Goal: Task Accomplishment & Management: Complete application form

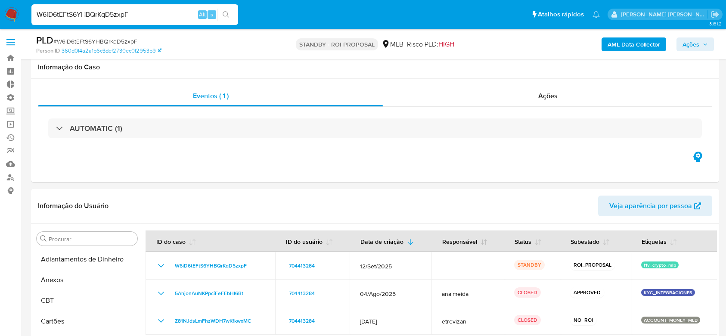
select select "10"
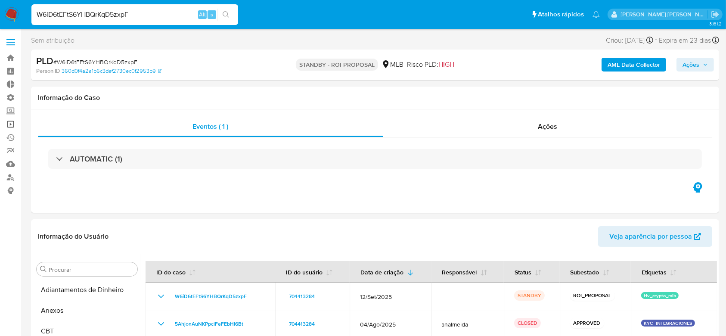
click at [11, 122] on link "Operações em massa" at bounding box center [51, 123] width 102 height 13
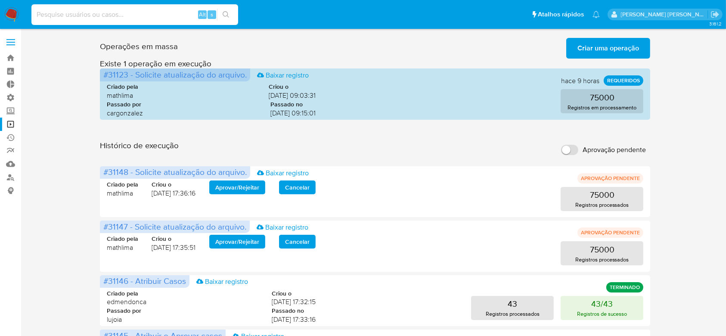
click at [128, 12] on input at bounding box center [134, 14] width 207 height 11
paste input "3YIPd8qI8QGTqCCihFbcSJgx"
type input "3YIPd8qI8QGTqCCihFbcSJgx"
click at [226, 15] on icon "search-icon" at bounding box center [226, 14] width 7 height 7
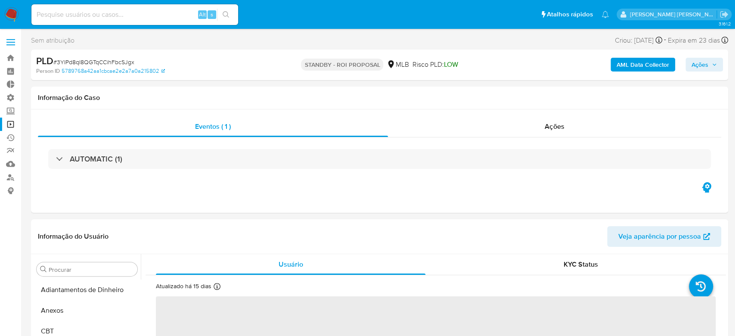
select select "10"
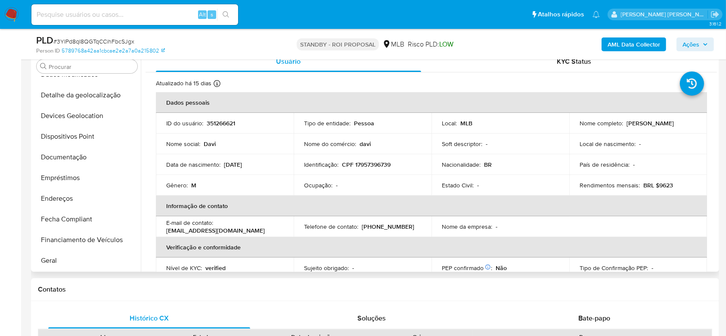
scroll to position [102, 0]
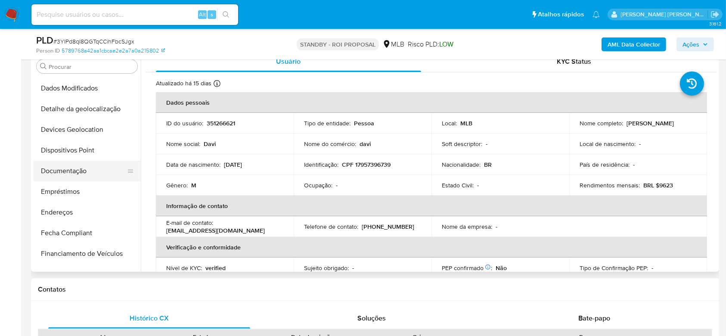
drag, startPoint x: 77, startPoint y: 168, endPoint x: 81, endPoint y: 165, distance: 5.2
click at [77, 168] on button "Documentação" at bounding box center [83, 171] width 101 height 21
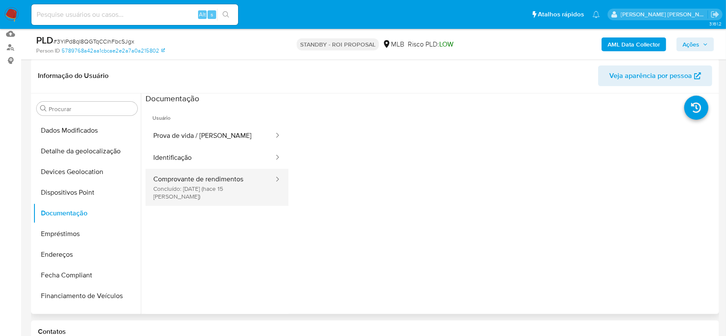
scroll to position [114, 0]
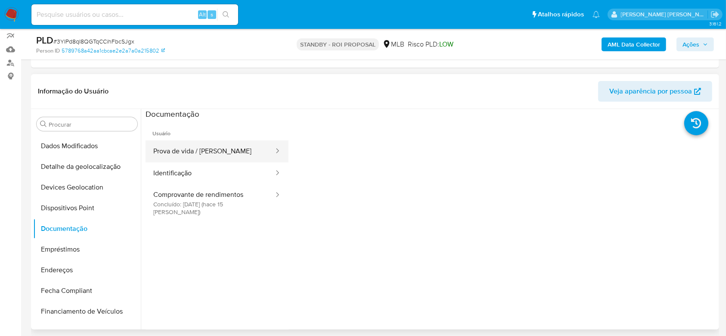
click at [201, 144] on button "Prova de vida / [PERSON_NAME]" at bounding box center [209, 151] width 129 height 22
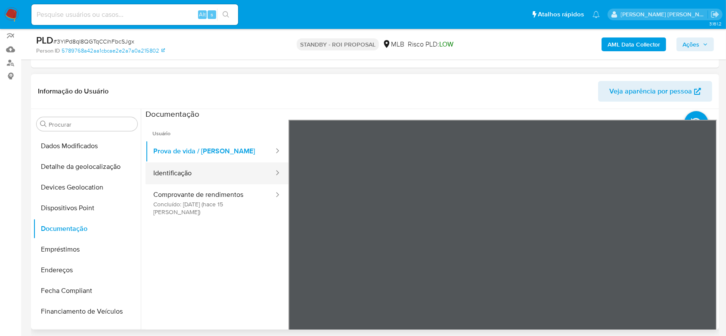
click at [179, 173] on button "Identificação" at bounding box center [209, 173] width 129 height 22
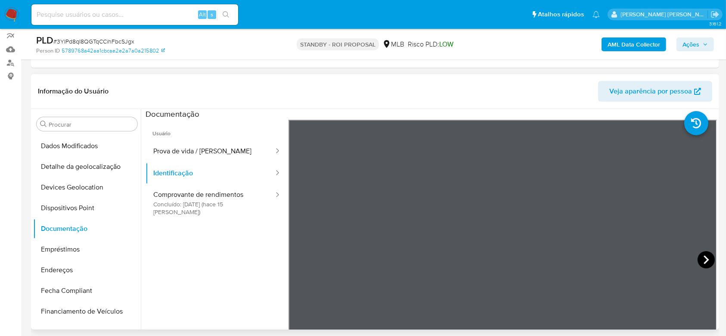
click at [702, 253] on icon at bounding box center [705, 259] width 17 height 17
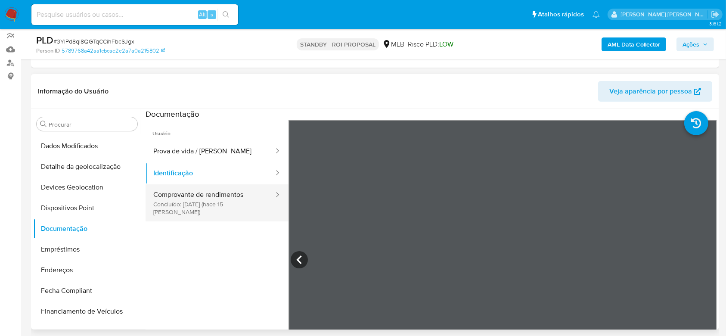
click at [202, 198] on button "Comprovante de rendimentos Concluído: [DATE] (hace 15 [PERSON_NAME])" at bounding box center [209, 202] width 129 height 37
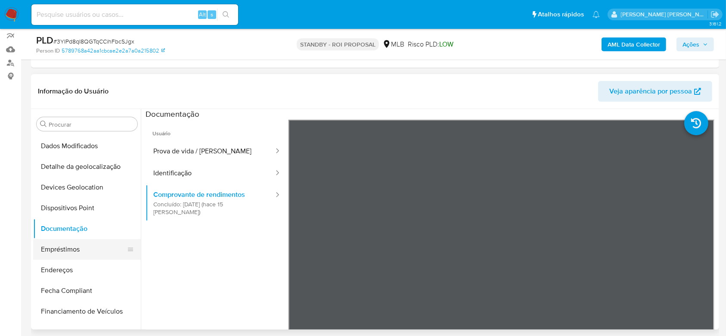
scroll to position [159, 0]
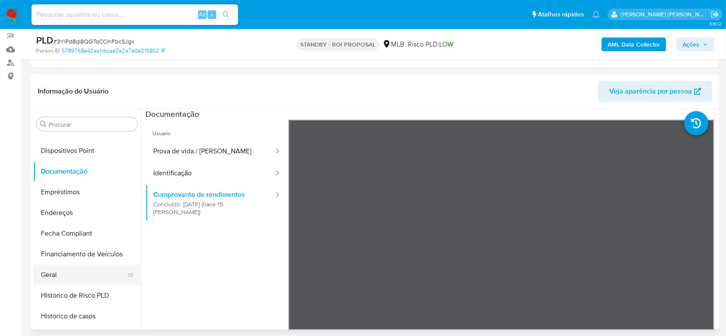
click at [60, 271] on button "Geral" at bounding box center [83, 274] width 101 height 21
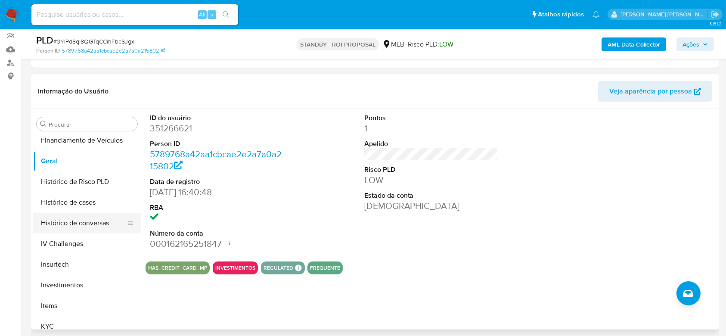
scroll to position [274, 0]
click at [74, 202] on button "Histórico de casos" at bounding box center [83, 201] width 101 height 21
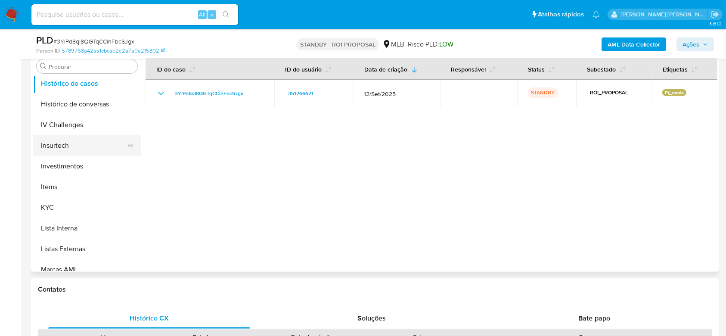
scroll to position [389, 0]
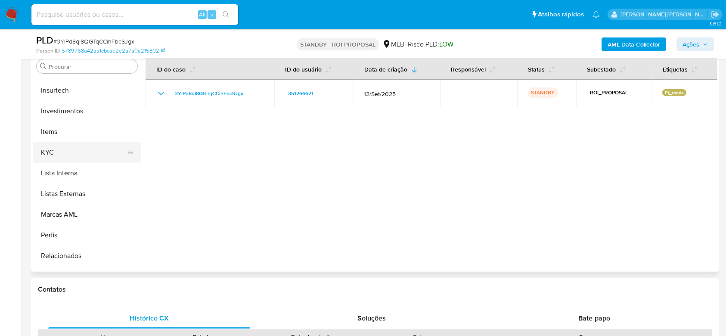
click at [52, 148] on button "KYC" at bounding box center [83, 152] width 101 height 21
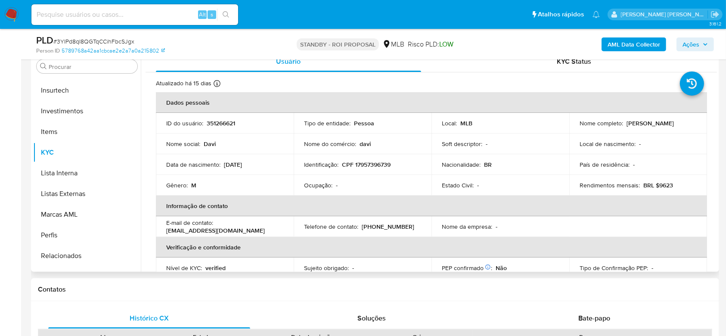
drag, startPoint x: 716, startPoint y: 89, endPoint x: 716, endPoint y: 94, distance: 4.7
click at [716, 94] on div "Usuário KYC Status Atualizado há 15 [PERSON_NAME] [PERSON_NAME]: [DATE] 13:07:3…" at bounding box center [429, 161] width 576 height 220
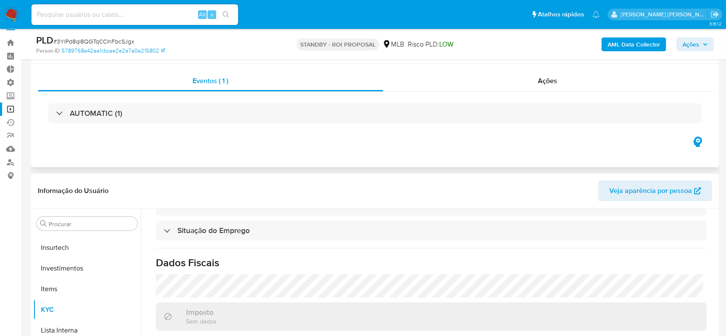
scroll to position [0, 0]
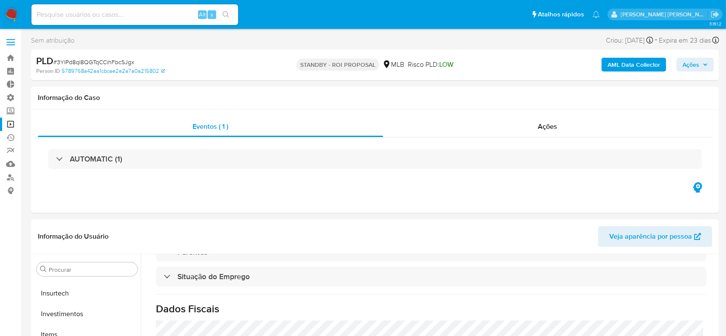
click at [12, 125] on link "Operações em massa" at bounding box center [51, 123] width 102 height 13
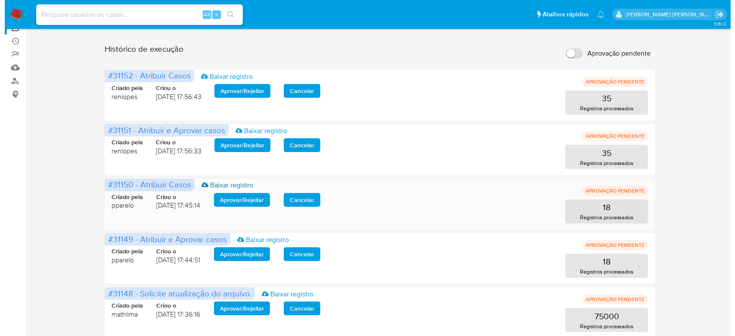
scroll to position [114, 0]
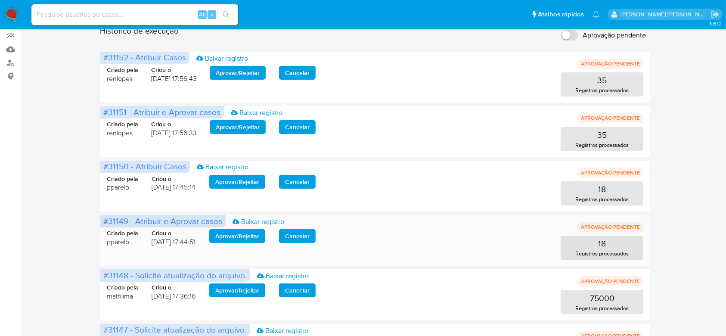
click at [244, 236] on span "Aprovar / Rejeitar" at bounding box center [237, 236] width 44 height 12
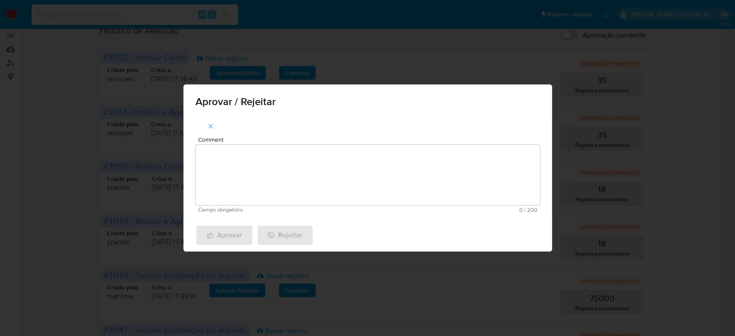
click at [258, 188] on textarea "Comment" at bounding box center [367, 175] width 344 height 60
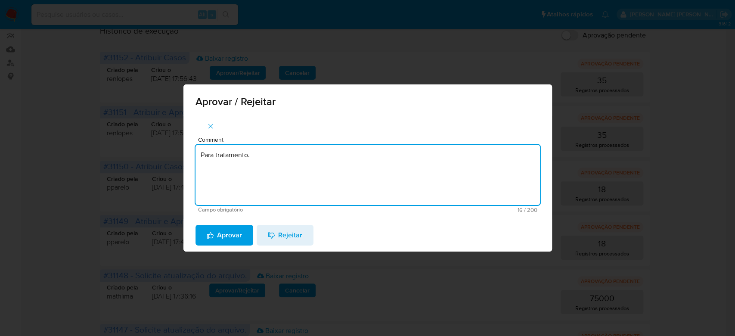
drag, startPoint x: 260, startPoint y: 154, endPoint x: 53, endPoint y: 149, distance: 207.9
click at [53, 149] on div "Aprovar / Rejeitar Comment Para tratamento. Campo obrigatório 16 / 200 184 cara…" at bounding box center [367, 168] width 735 height 336
click at [220, 192] on textarea "Para tratamento." at bounding box center [367, 175] width 344 height 60
type textarea "Para tratamento."
click at [220, 237] on span "Aprovar" at bounding box center [224, 235] width 35 height 19
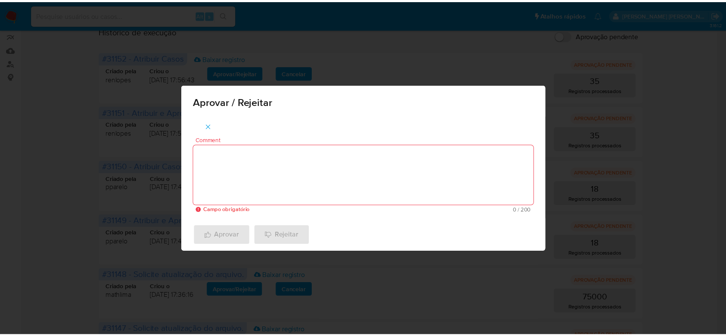
scroll to position [87, 0]
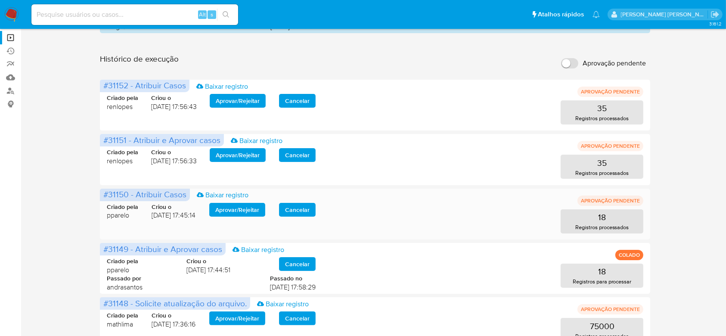
click at [231, 206] on span "Aprovar / Rejeitar" at bounding box center [237, 210] width 44 height 12
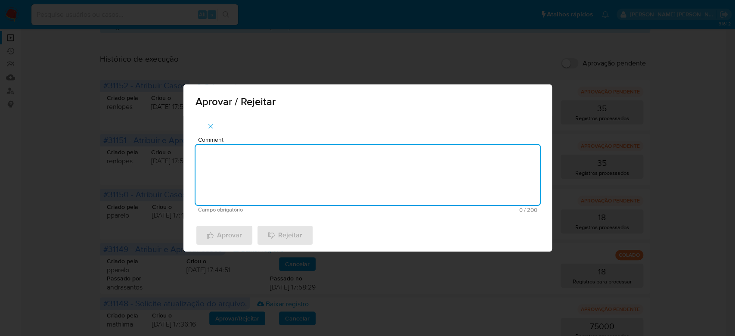
click at [253, 174] on textarea "Comment" at bounding box center [367, 175] width 344 height 60
paste textarea "Para tratamento."
type textarea "Para tratamento."
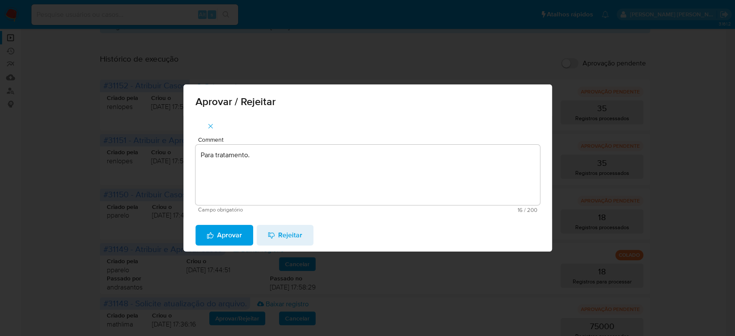
click at [226, 234] on span "Aprovar" at bounding box center [224, 235] width 35 height 19
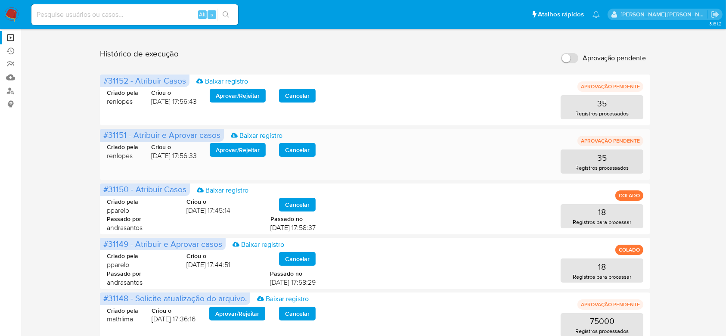
click at [238, 148] on span "Aprovar / Rejeitar" at bounding box center [238, 150] width 44 height 12
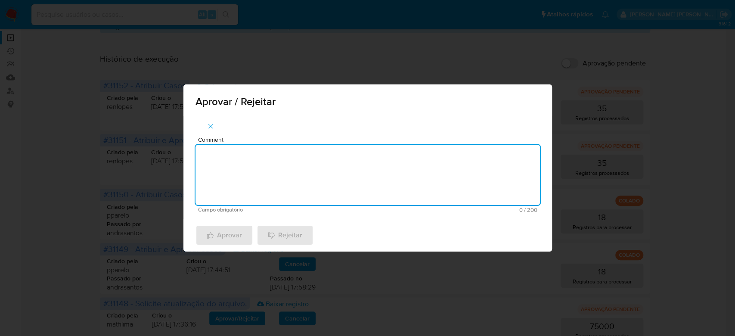
click at [238, 157] on textarea "Comment" at bounding box center [367, 175] width 344 height 60
paste textarea "Para tratamento."
type textarea "Para tratamento."
click at [218, 239] on span "Aprovar" at bounding box center [224, 235] width 35 height 19
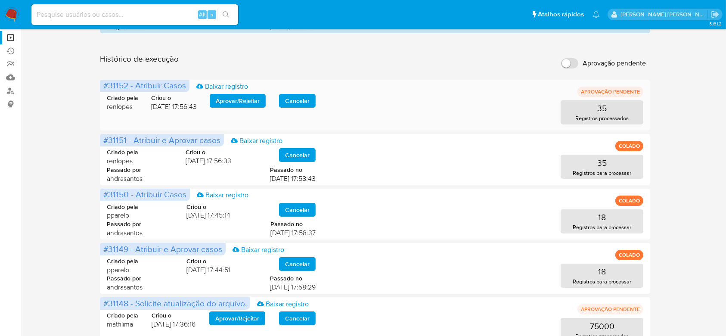
click at [225, 95] on span "Aprovar / Rejeitar" at bounding box center [238, 101] width 44 height 12
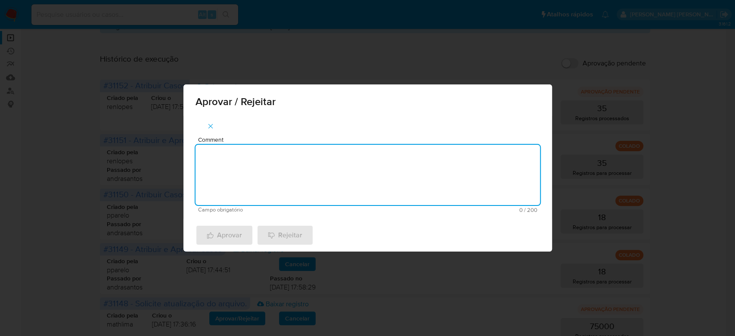
click at [241, 148] on textarea "Comment" at bounding box center [367, 175] width 344 height 60
paste textarea "Para tratamento."
type textarea "Para tratamento."
click at [234, 236] on span "Aprovar" at bounding box center [224, 235] width 35 height 19
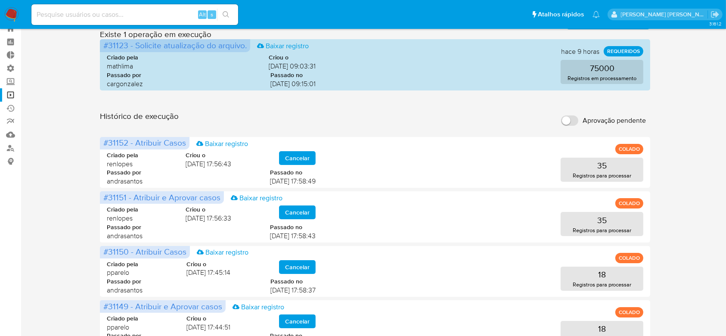
scroll to position [0, 0]
